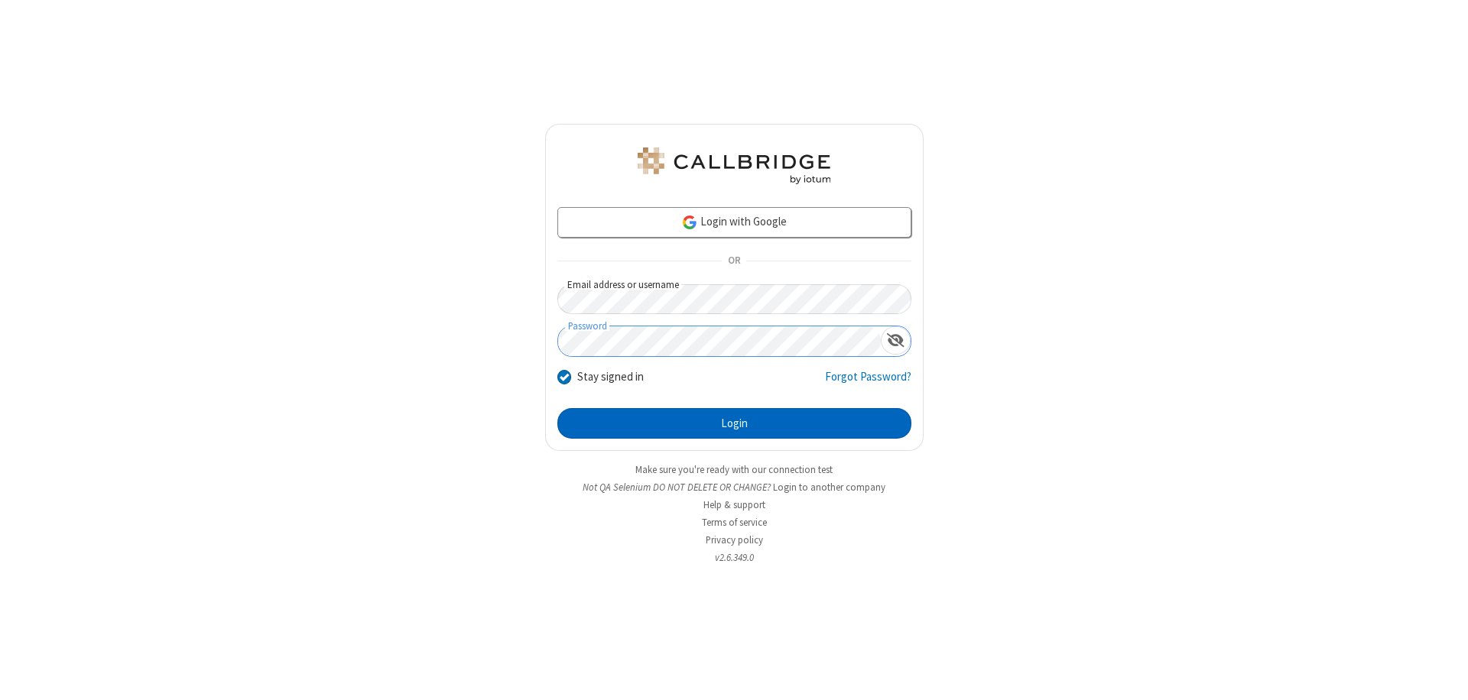
click at [734, 423] on button "Login" at bounding box center [734, 423] width 354 height 31
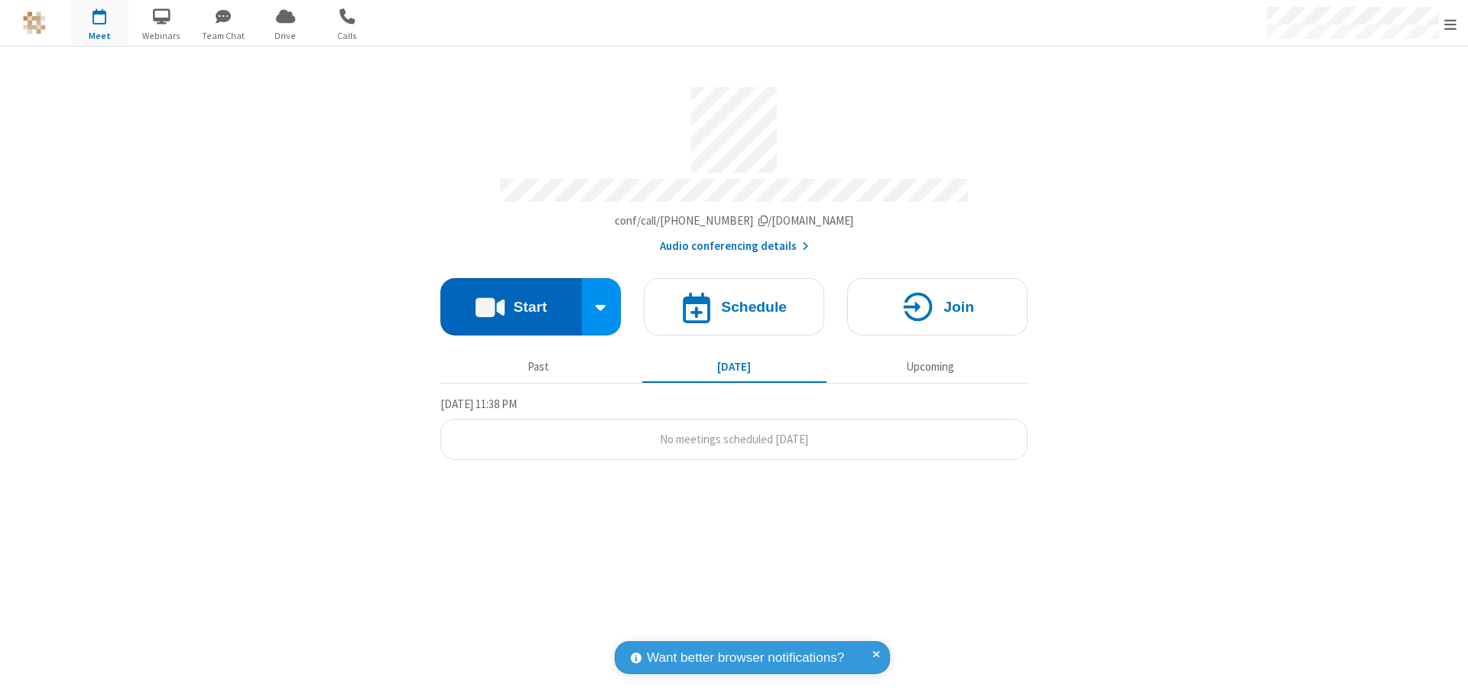
click at [511, 300] on button "Start" at bounding box center [510, 306] width 141 height 57
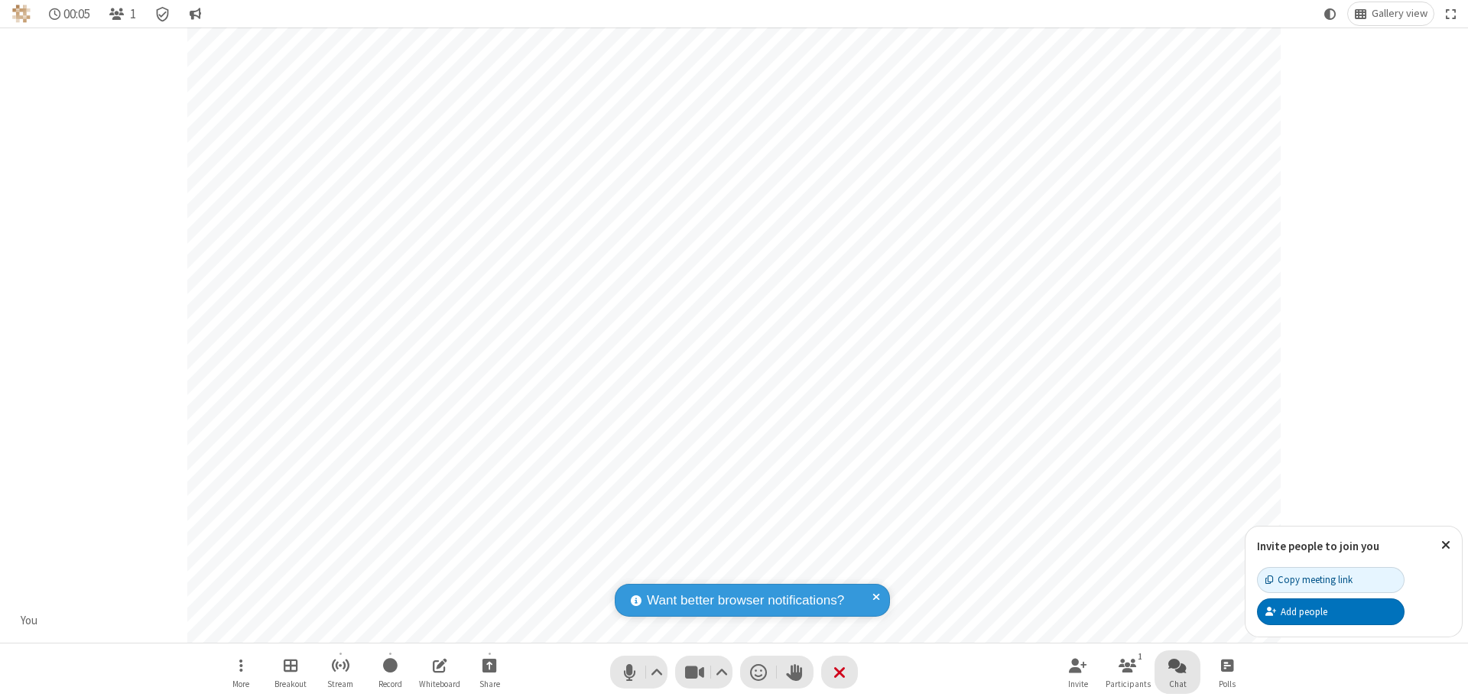
click at [1177, 665] on span "Open chat" at bounding box center [1177, 665] width 18 height 19
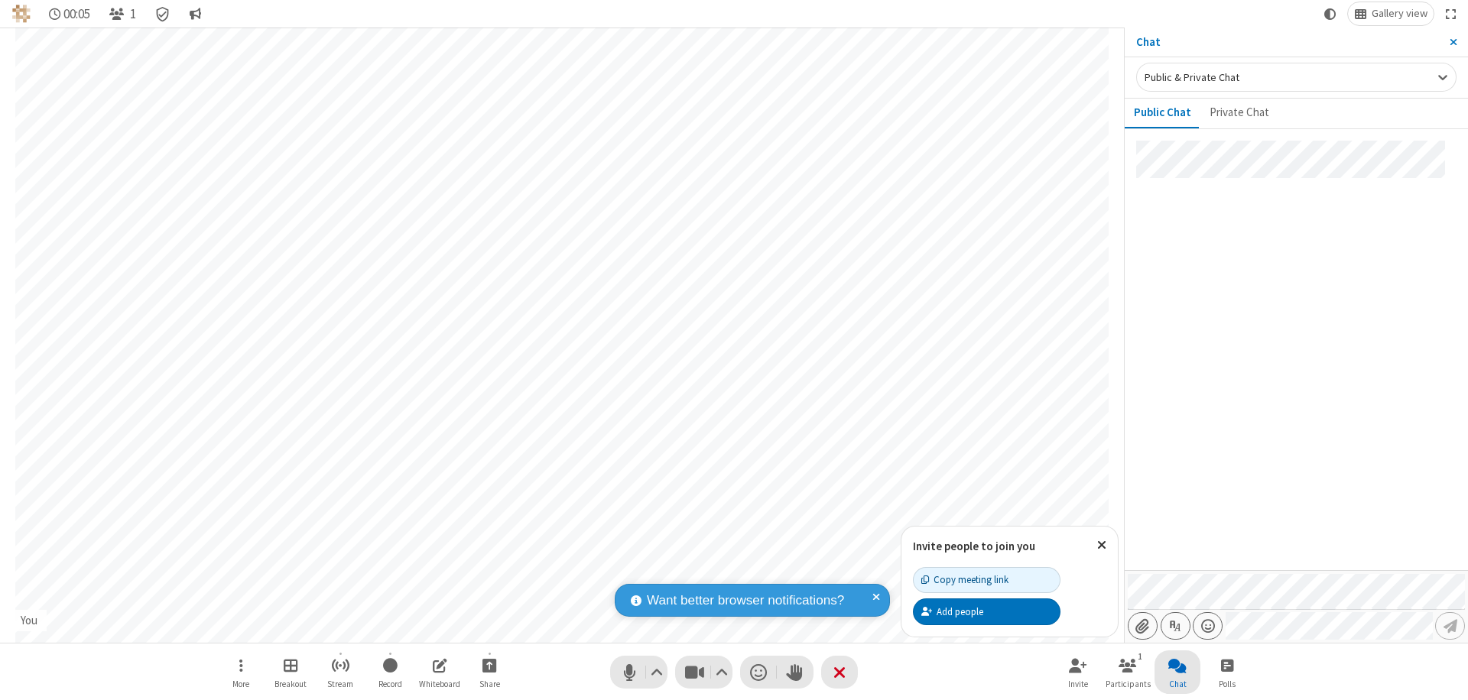
type input "C:\fakepath\doc_test.docx"
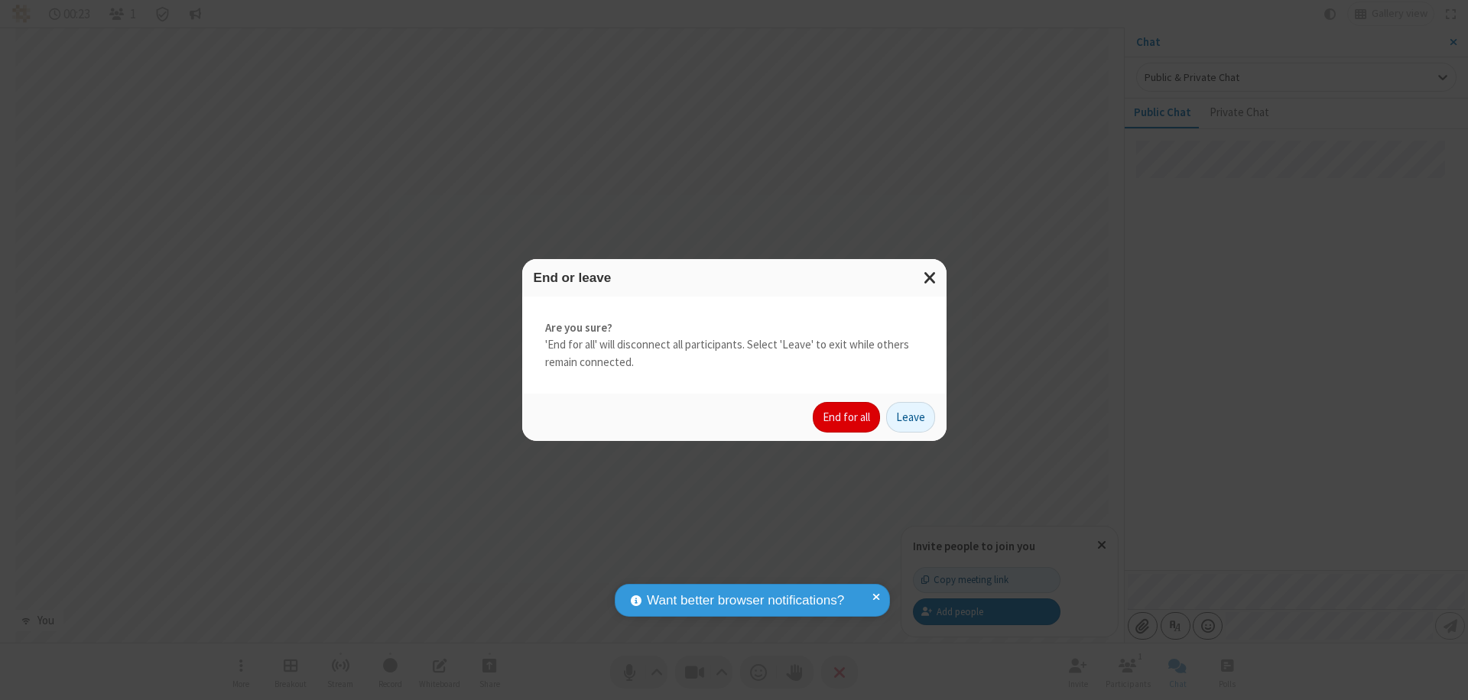
click at [847, 417] on button "End for all" at bounding box center [846, 417] width 67 height 31
